Goal: Transaction & Acquisition: Purchase product/service

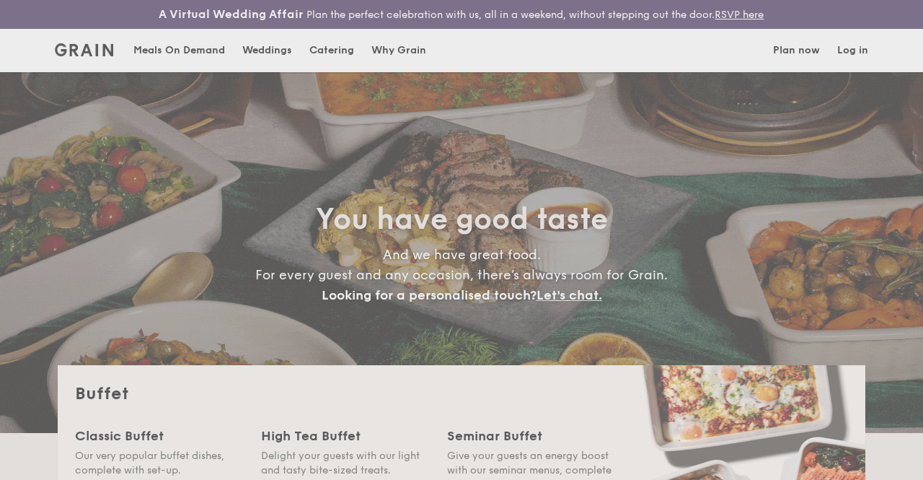
select select
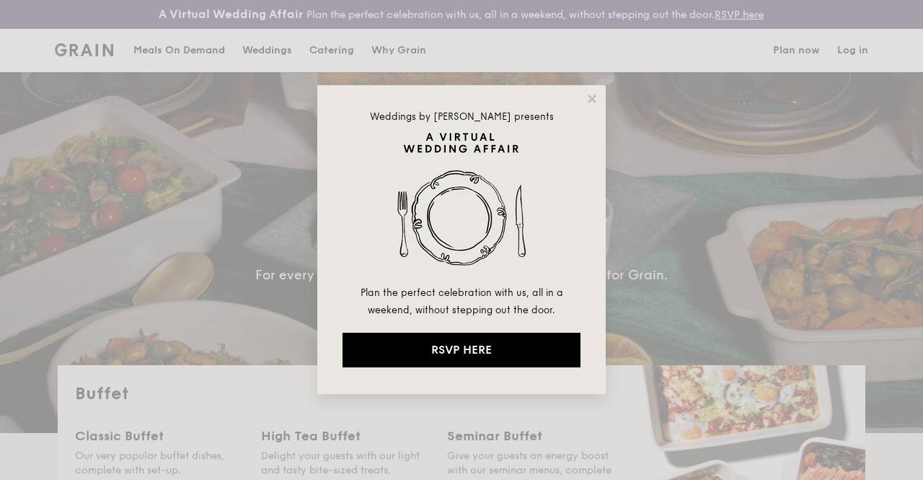
click at [599, 94] on div "Weddings by [PERSON_NAME] presents Plan the perfect celebration with us, all in…" at bounding box center [461, 239] width 288 height 309
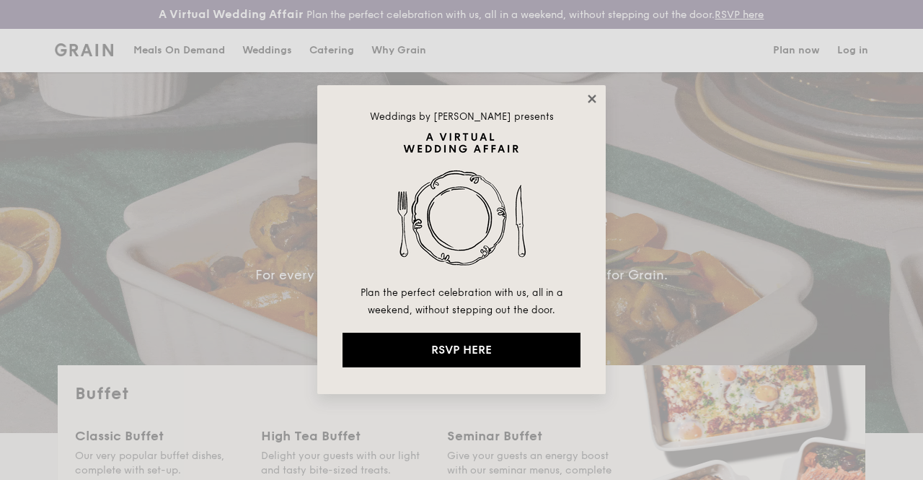
click at [591, 97] on icon at bounding box center [592, 98] width 13 height 13
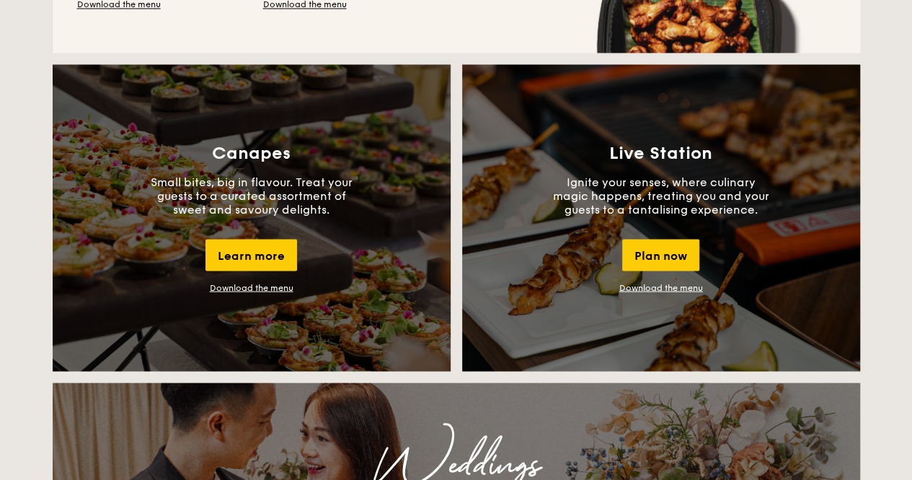
scroll to position [1256, 0]
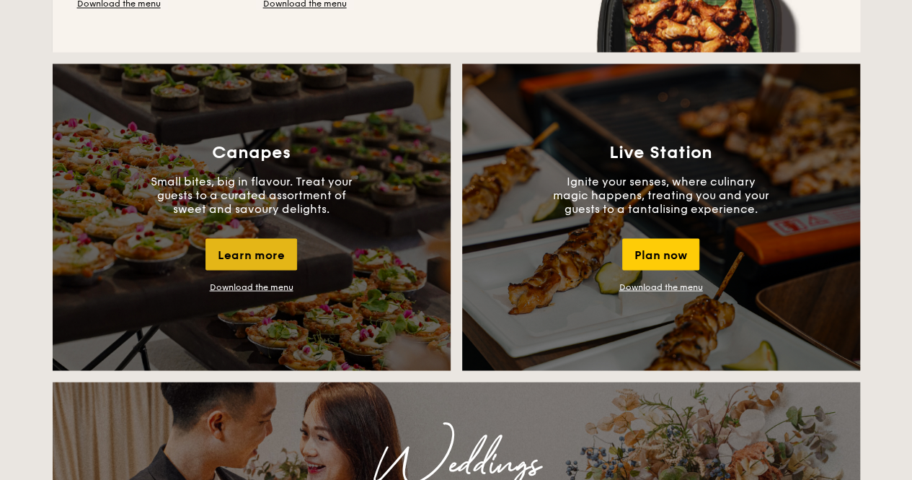
click at [278, 257] on div "Learn more" at bounding box center [252, 254] width 92 height 32
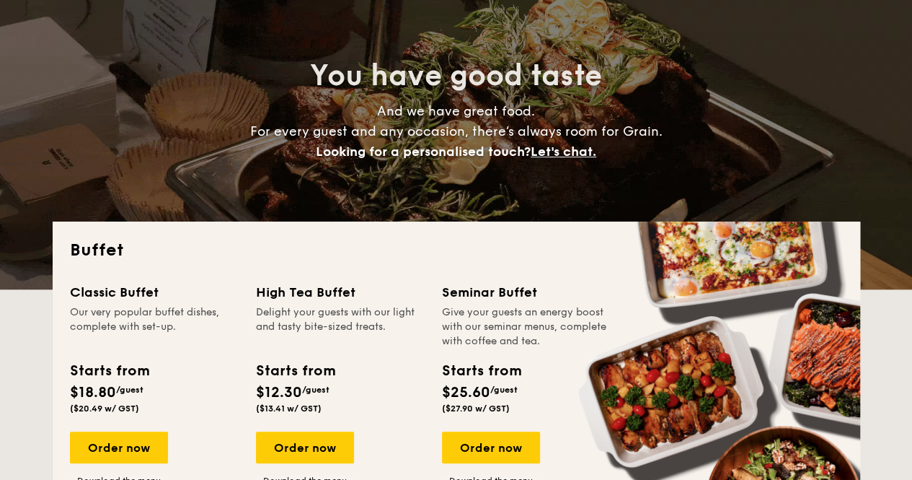
scroll to position [0, 0]
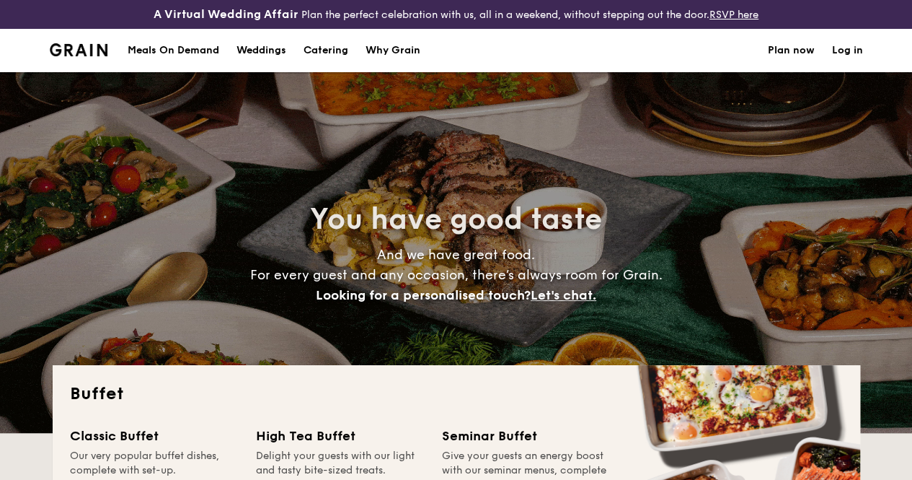
click at [332, 57] on h1 "Catering" at bounding box center [326, 50] width 45 height 43
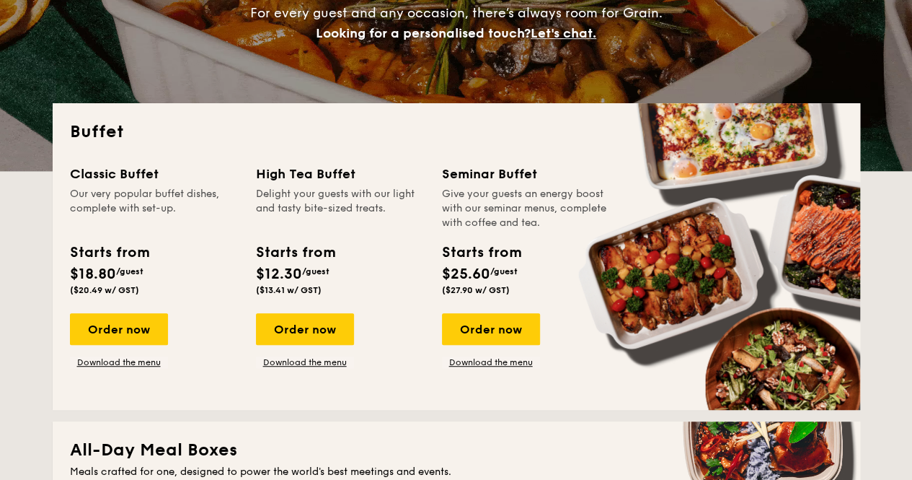
scroll to position [263, 0]
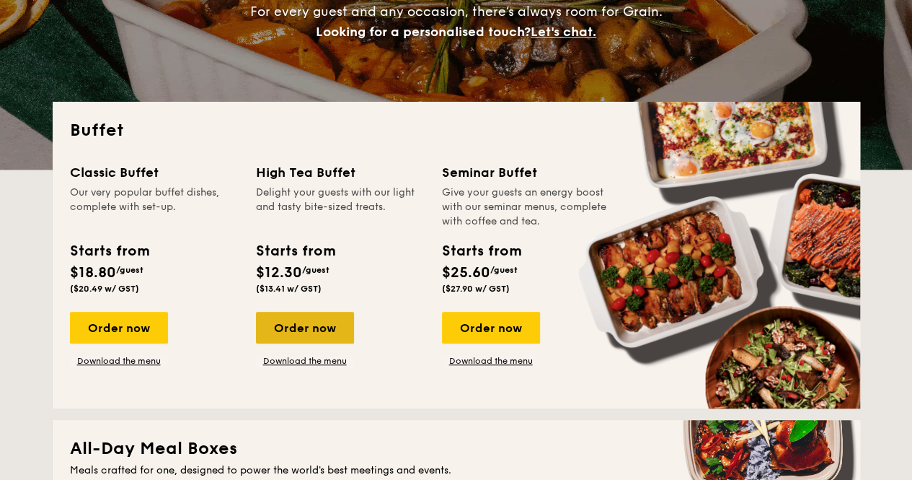
click at [307, 331] on div "Order now" at bounding box center [305, 328] width 98 height 32
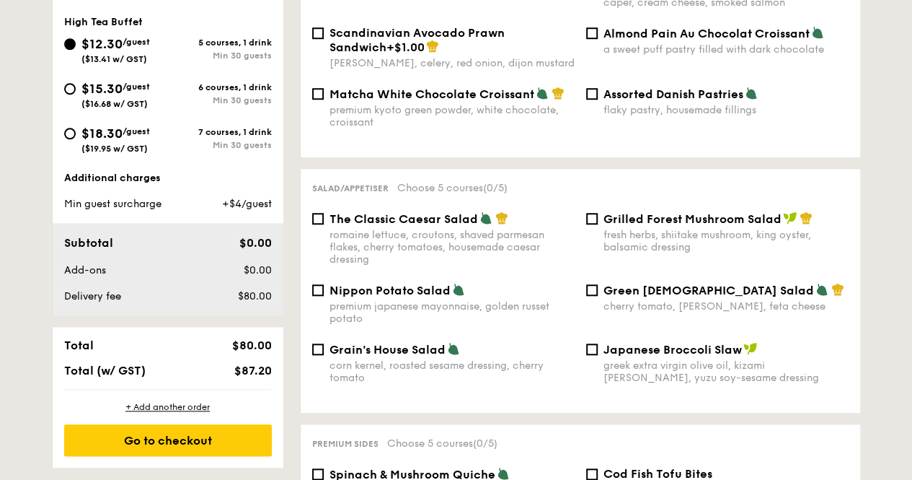
scroll to position [583, 0]
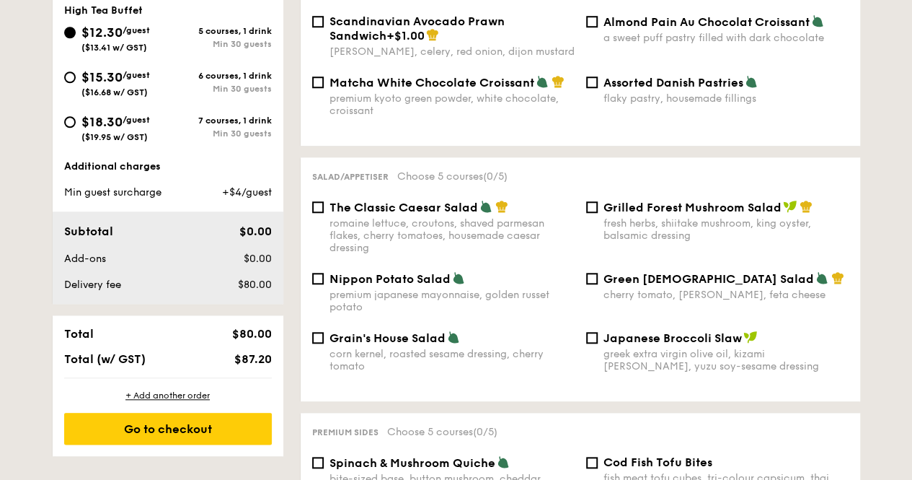
click at [451, 379] on div "Grain's House Salad corn kernel, roasted sesame dressing, cherry tomato Japanes…" at bounding box center [581, 359] width 548 height 59
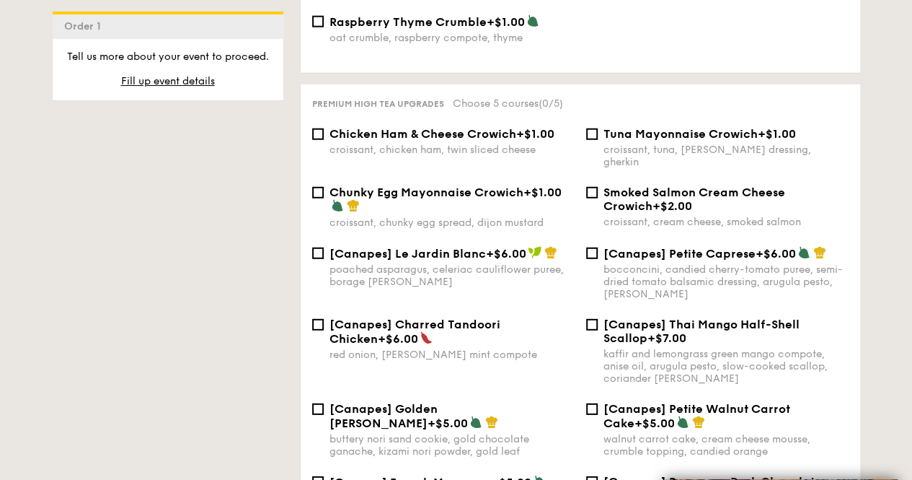
scroll to position [1889, 0]
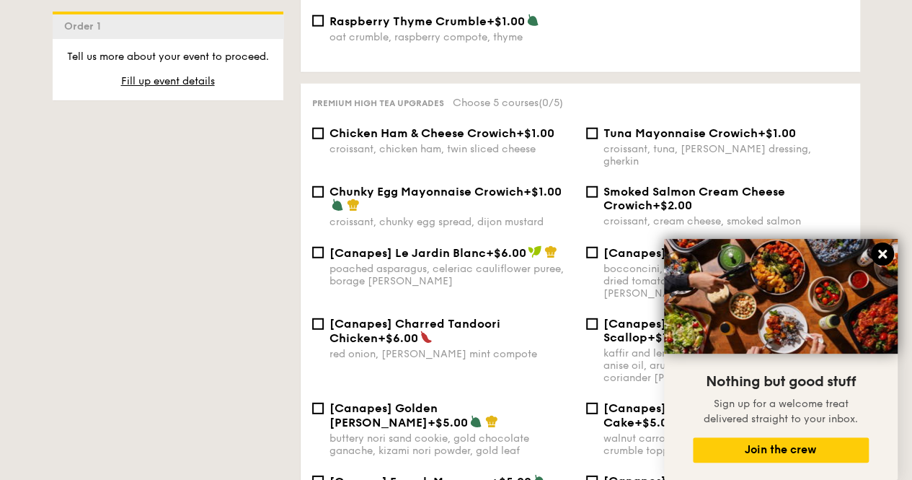
click at [877, 258] on icon at bounding box center [882, 253] width 13 height 13
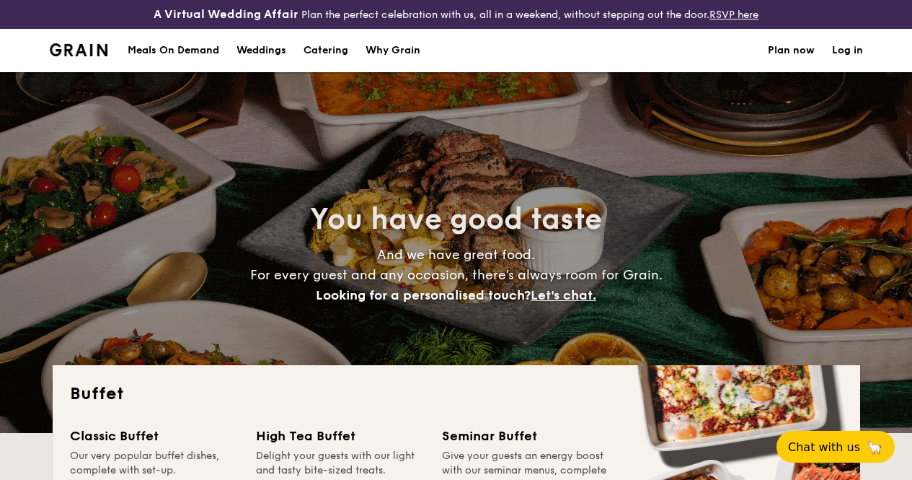
select select
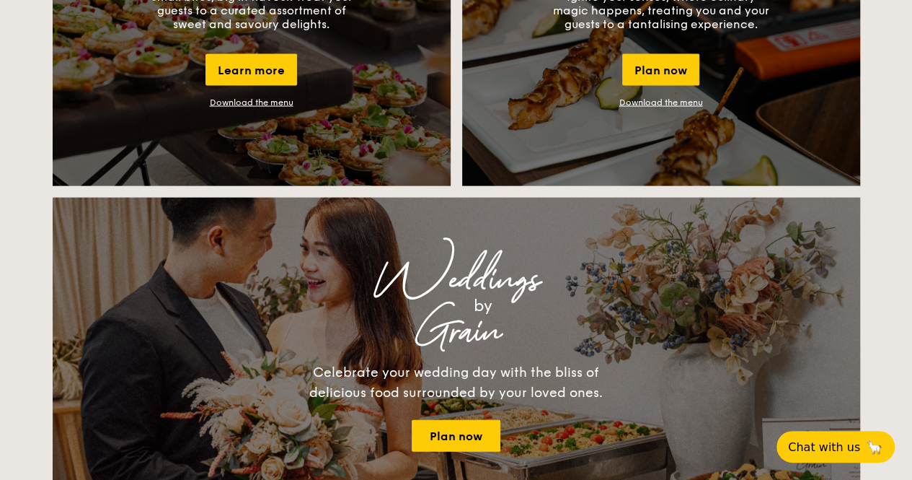
scroll to position [1448, 0]
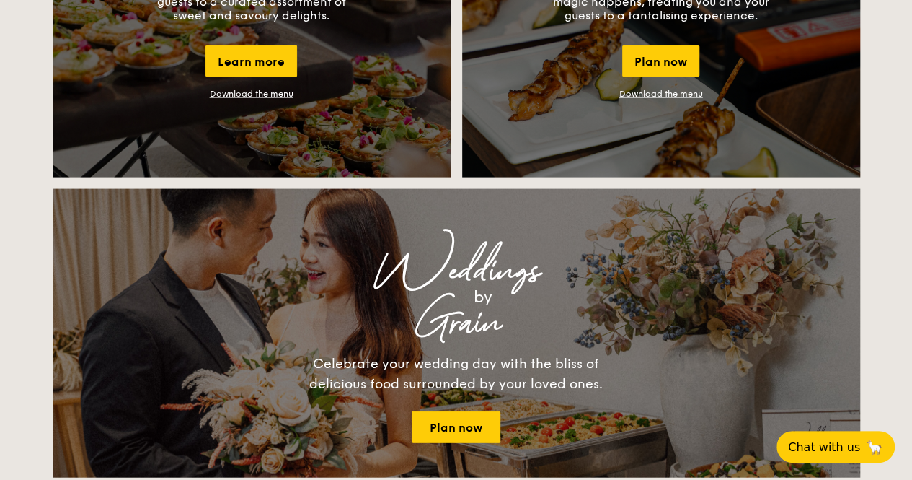
click at [260, 99] on link "Download the menu" at bounding box center [252, 94] width 84 height 10
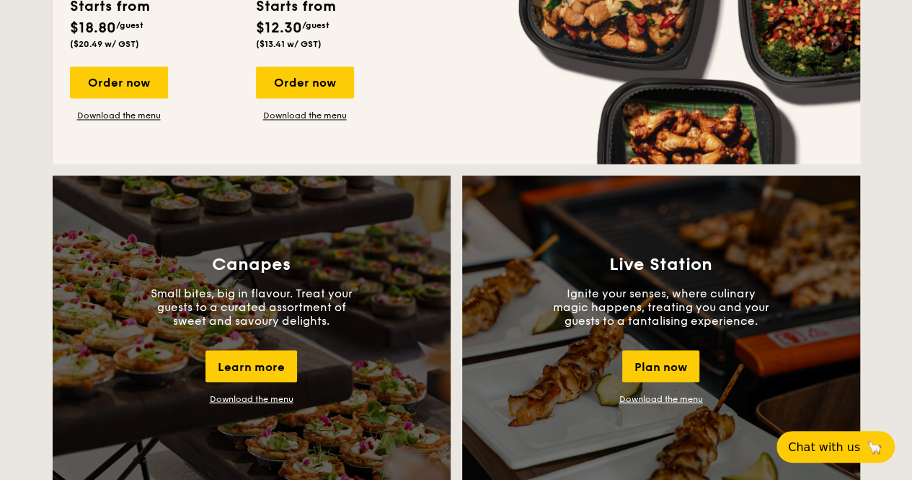
scroll to position [1141, 0]
